Goal: Contribute content: Add original content to the website for others to see

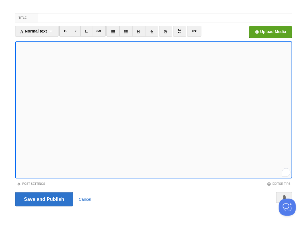
scroll to position [176, 0]
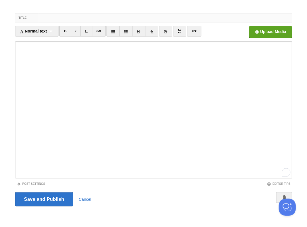
click at [55, 20] on input "Title" at bounding box center [165, 17] width 254 height 9
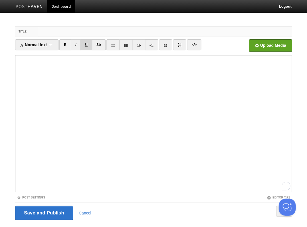
scroll to position [14, 0]
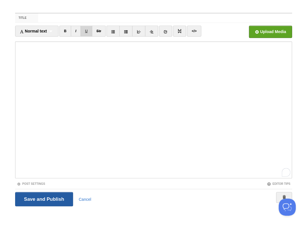
click at [43, 199] on input "Save and Publish" at bounding box center [44, 199] width 58 height 14
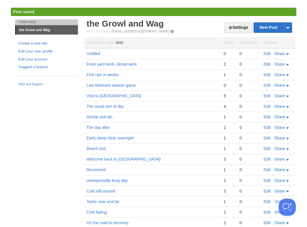
click at [268, 63] on link "Edit" at bounding box center [267, 64] width 7 height 5
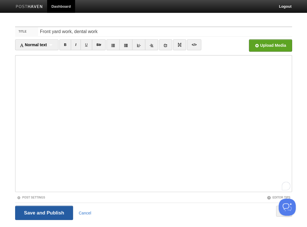
click at [44, 221] on div "Save and Publish Cancel" at bounding box center [153, 213] width 277 height 20
click at [48, 209] on input "Save and Publish" at bounding box center [44, 213] width 58 height 14
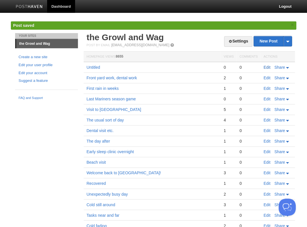
click at [268, 65] on link "Edit" at bounding box center [267, 67] width 7 height 5
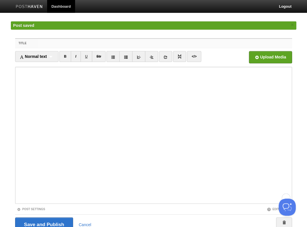
click at [55, 45] on input "Title" at bounding box center [165, 43] width 254 height 9
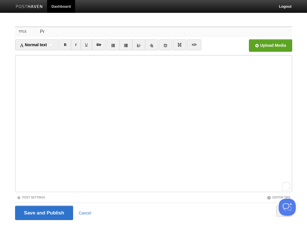
type input "P"
type input "E"
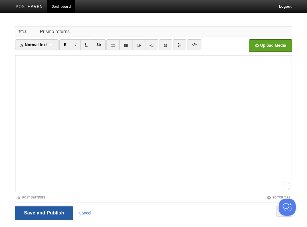
type input "Prismo returns"
click at [41, 215] on input "Save and Publish" at bounding box center [44, 213] width 58 height 14
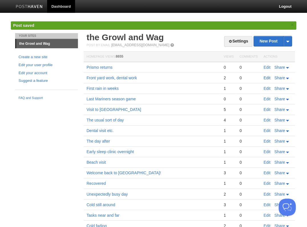
click at [266, 77] on link "Edit" at bounding box center [267, 78] width 7 height 5
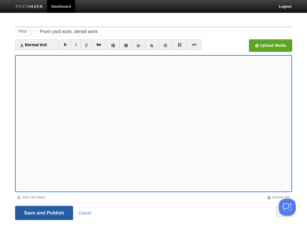
click at [37, 212] on input "Save and Publish" at bounding box center [44, 213] width 58 height 14
